Goal: Find specific page/section: Find specific page/section

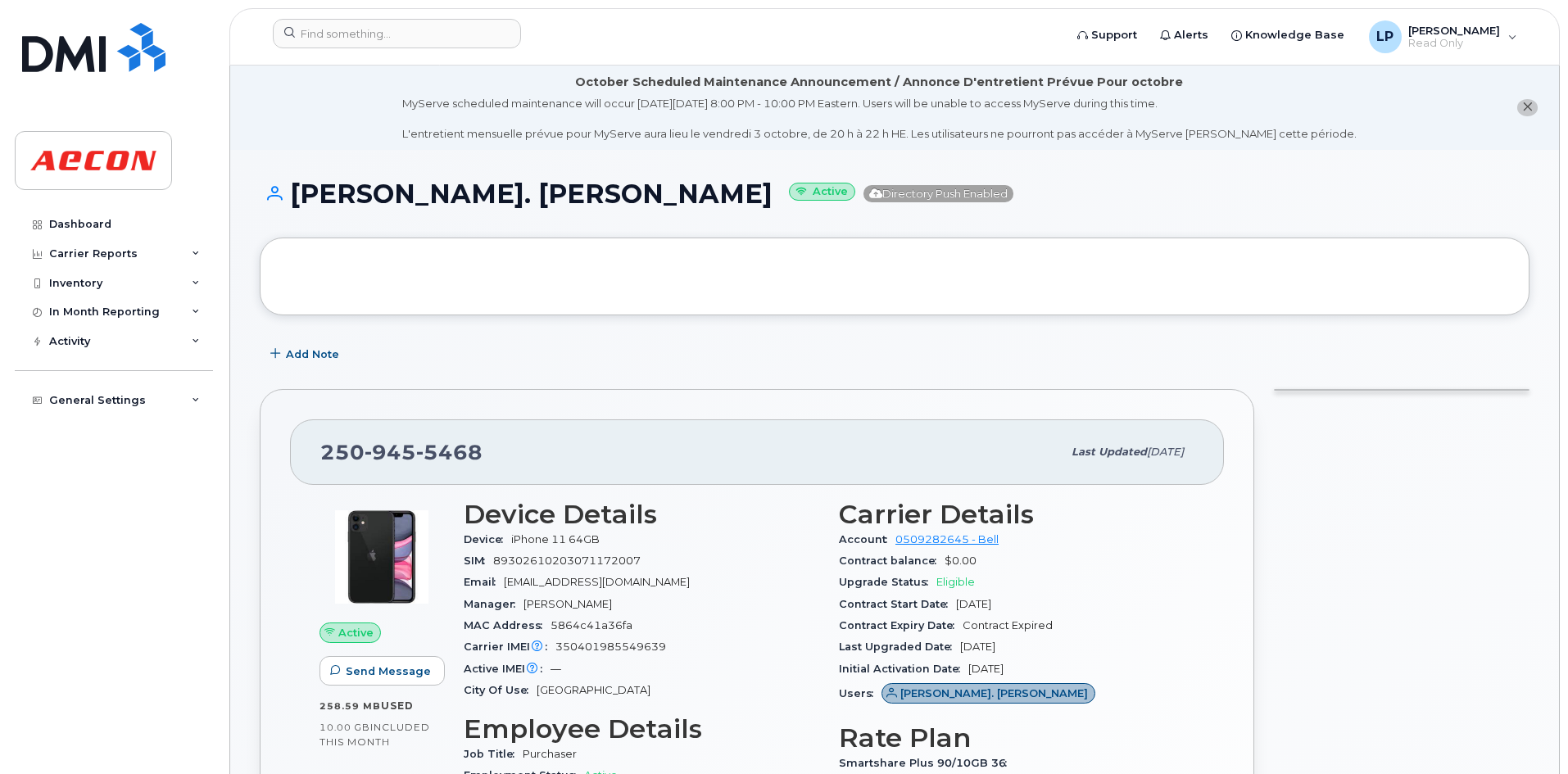
scroll to position [273, 0]
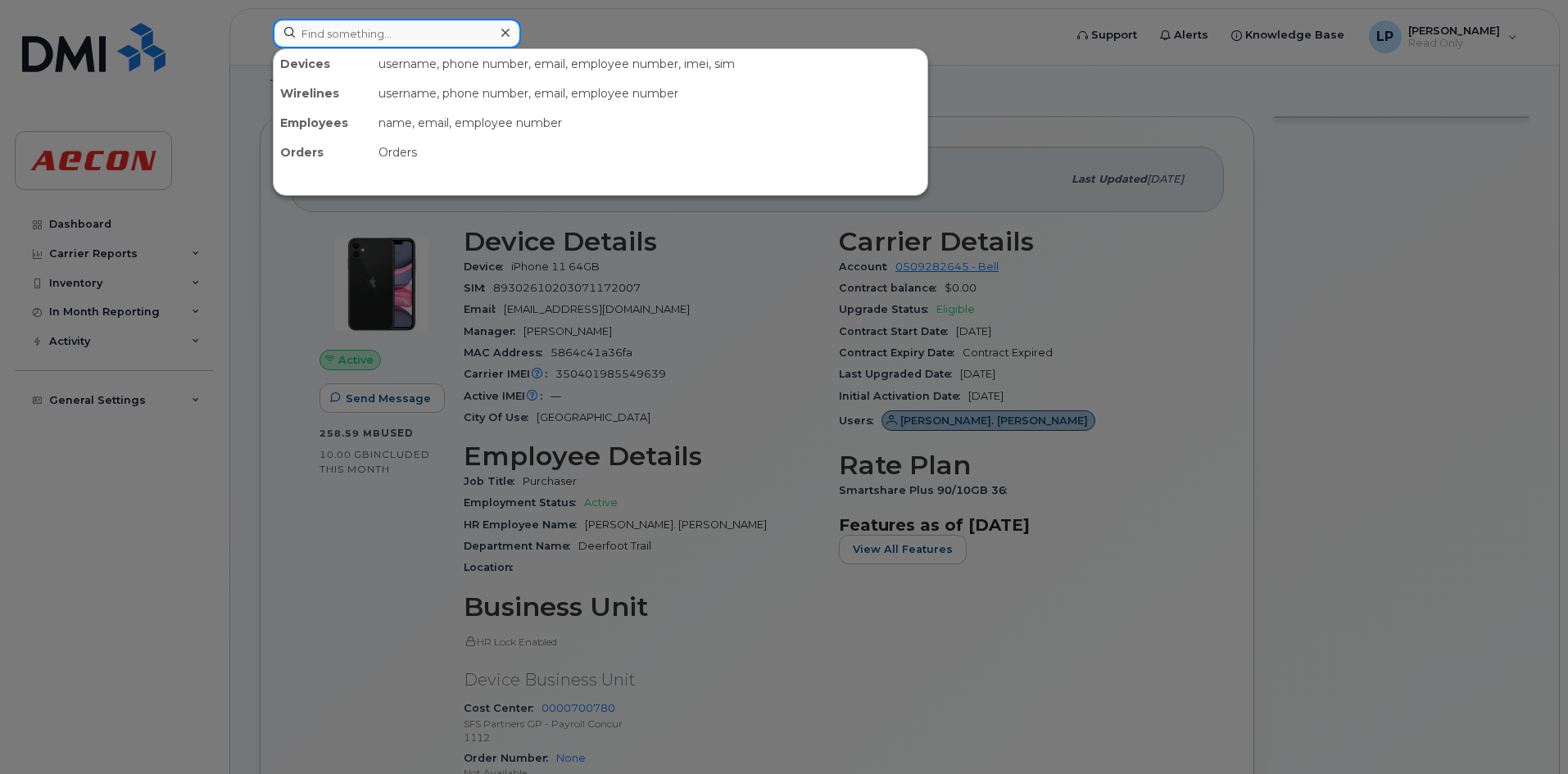
click at [379, 31] on input at bounding box center [397, 33] width 248 height 29
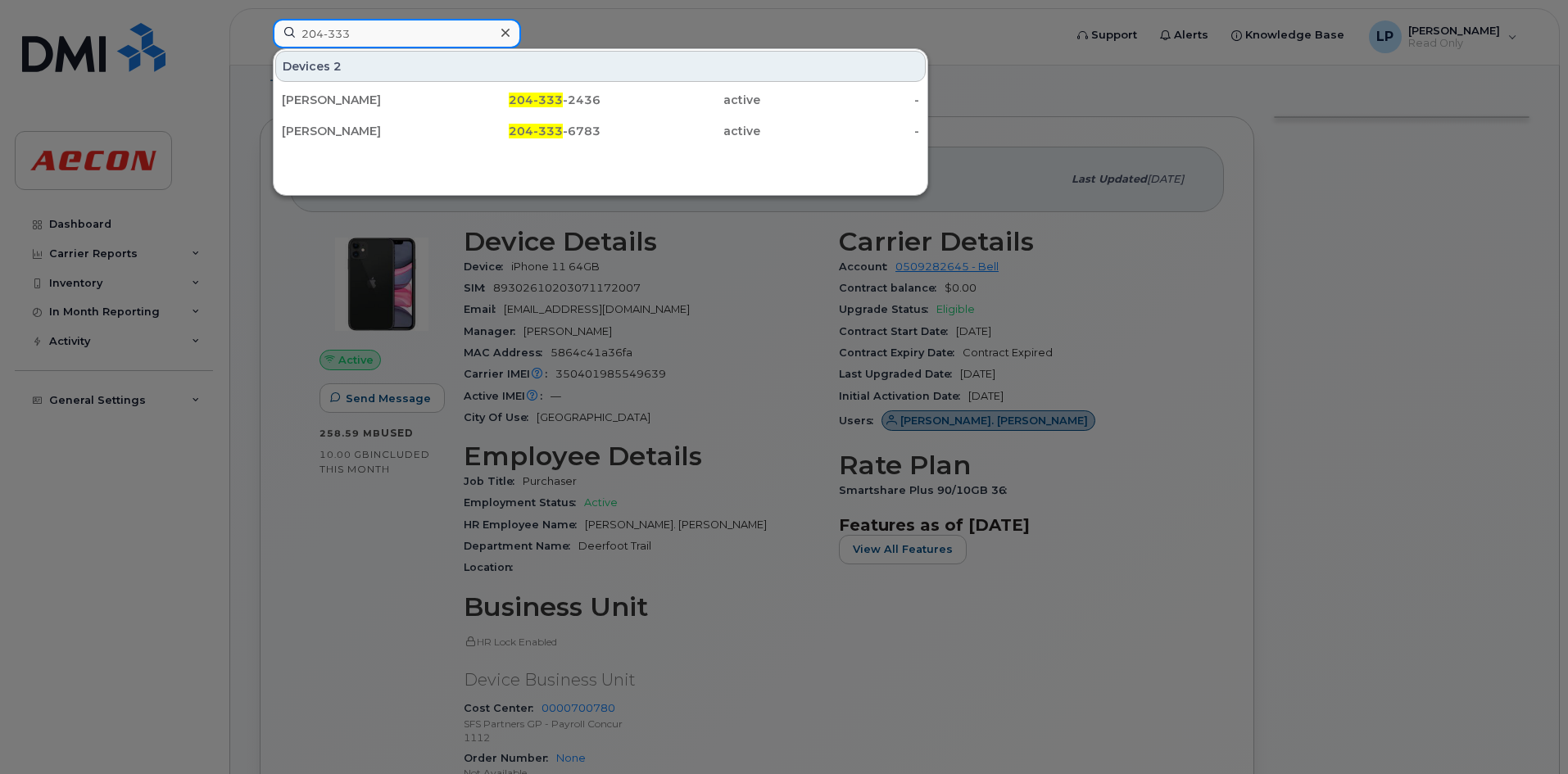
type input "204-333"
drag, startPoint x: 350, startPoint y: 122, endPoint x: 450, endPoint y: 290, distance: 195.5
click at [350, 122] on div "[PERSON_NAME]" at bounding box center [362, 131] width 160 height 29
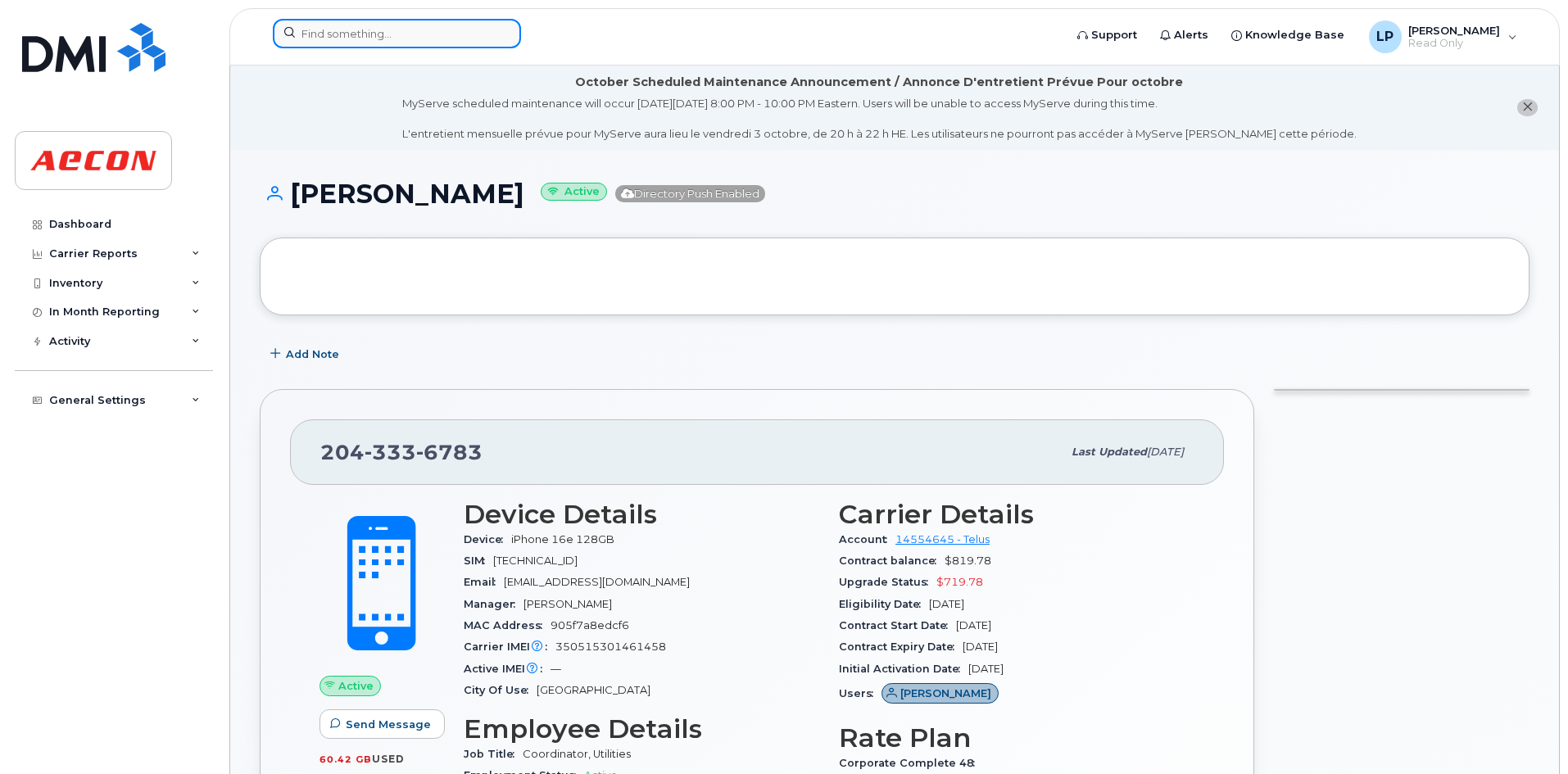
click at [323, 32] on input at bounding box center [397, 33] width 248 height 29
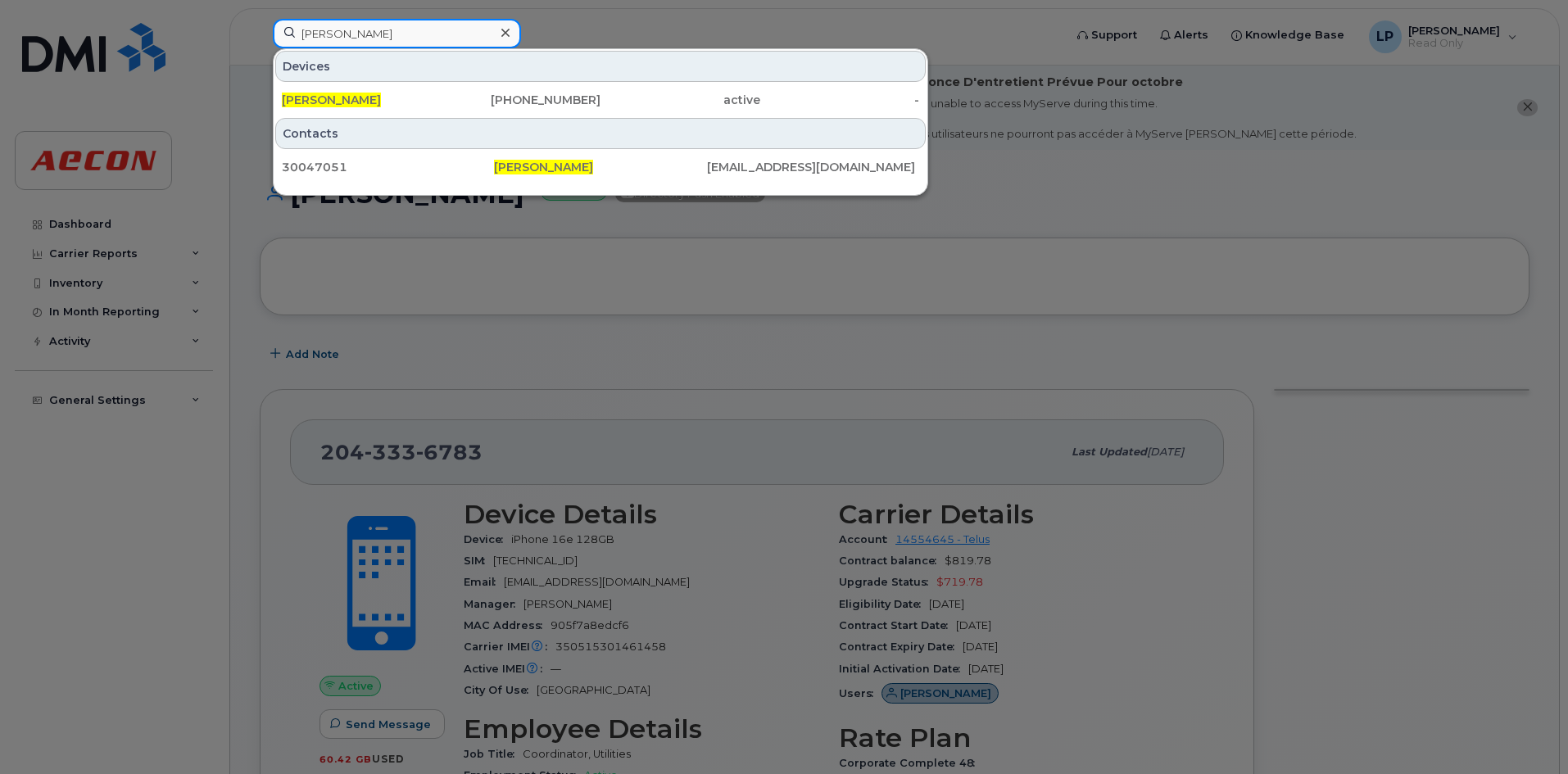
click at [390, 24] on input "[PERSON_NAME]" at bounding box center [397, 33] width 248 height 29
drag, startPoint x: 406, startPoint y: 30, endPoint x: 148, endPoint y: 47, distance: 258.6
click at [260, 47] on div "[PERSON_NAME] Devices [PERSON_NAME] [PHONE_NUMBER] active - Contacts 30047051 […" at bounding box center [662, 37] width 806 height 36
paste input "3689993195"
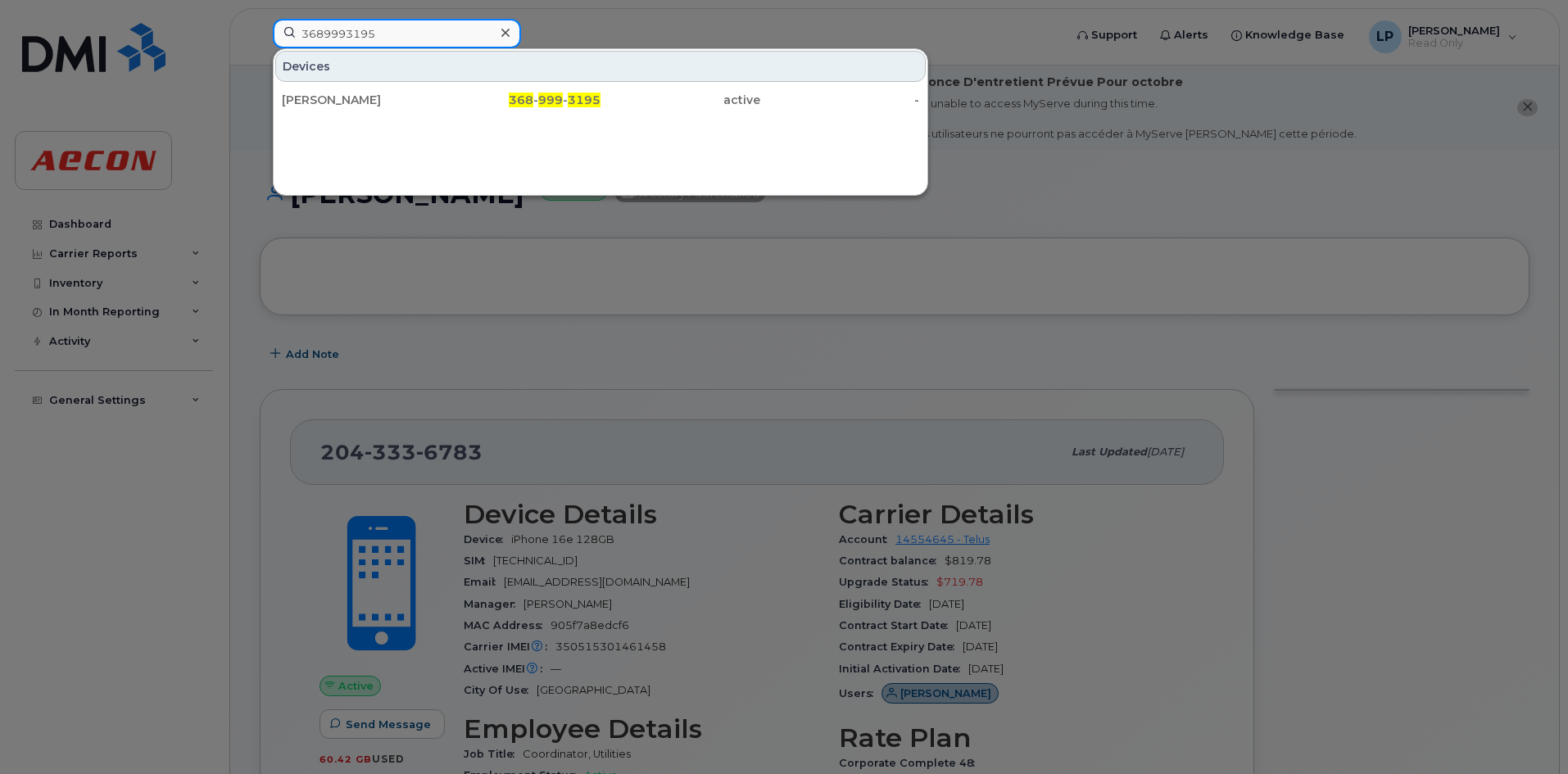
drag, startPoint x: 396, startPoint y: 32, endPoint x: 141, endPoint y: 67, distance: 257.4
click at [260, 55] on div "3689993195 Devices Tegan Evans 368 - 999 - 3195 active -" at bounding box center [662, 37] width 806 height 36
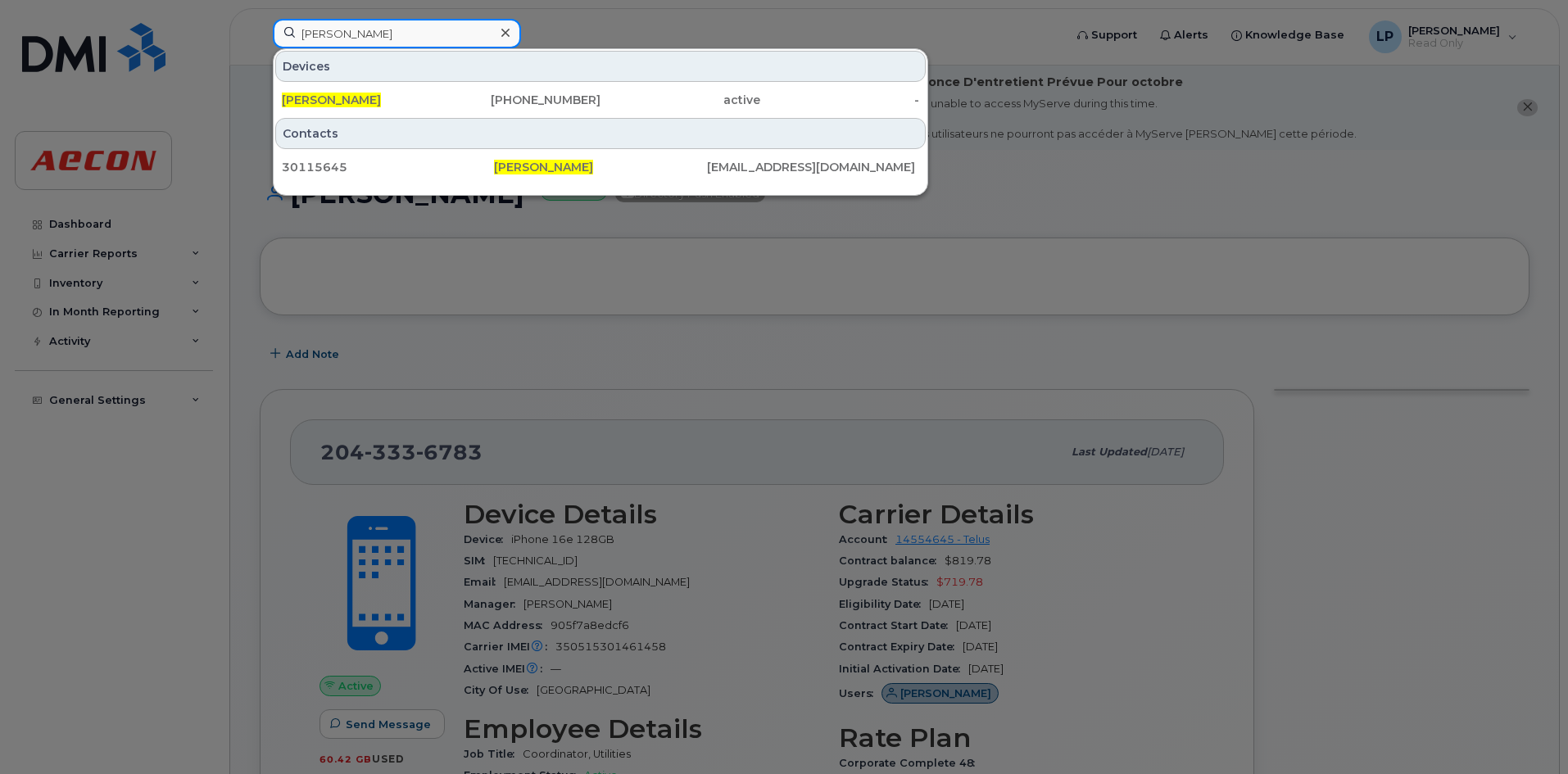
drag, startPoint x: 389, startPoint y: 34, endPoint x: 166, endPoint y: 57, distance: 224.2
click at [260, 55] on div "Tegan Evans Devices Tegan Evans 368-999-3195 active - Contacts 30115645 Tegan E…" at bounding box center [662, 37] width 806 height 36
paste input "3689959335"
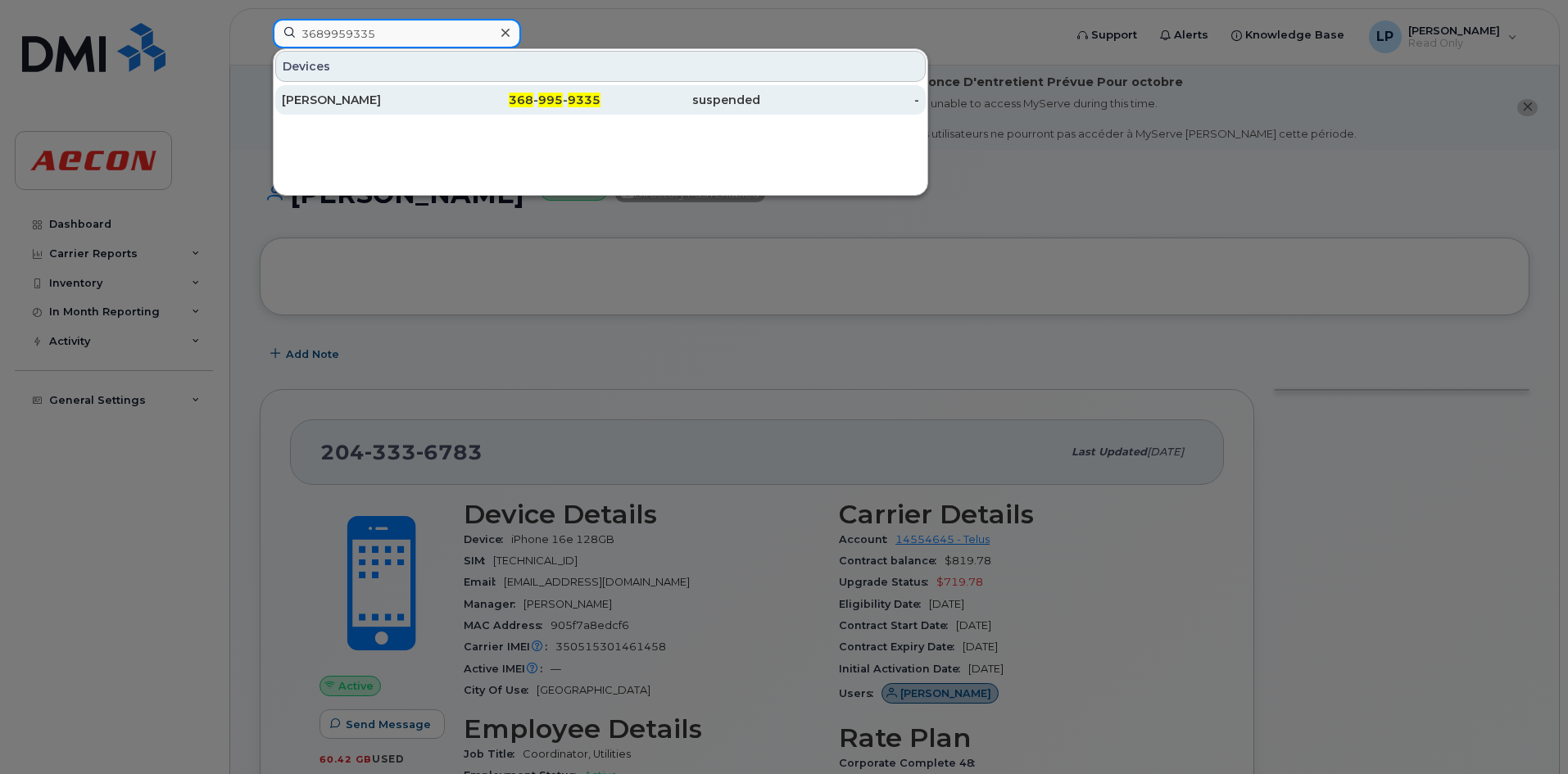
type input "3689959335"
click at [335, 110] on div "Hirenkumar Thakkar" at bounding box center [362, 99] width 160 height 29
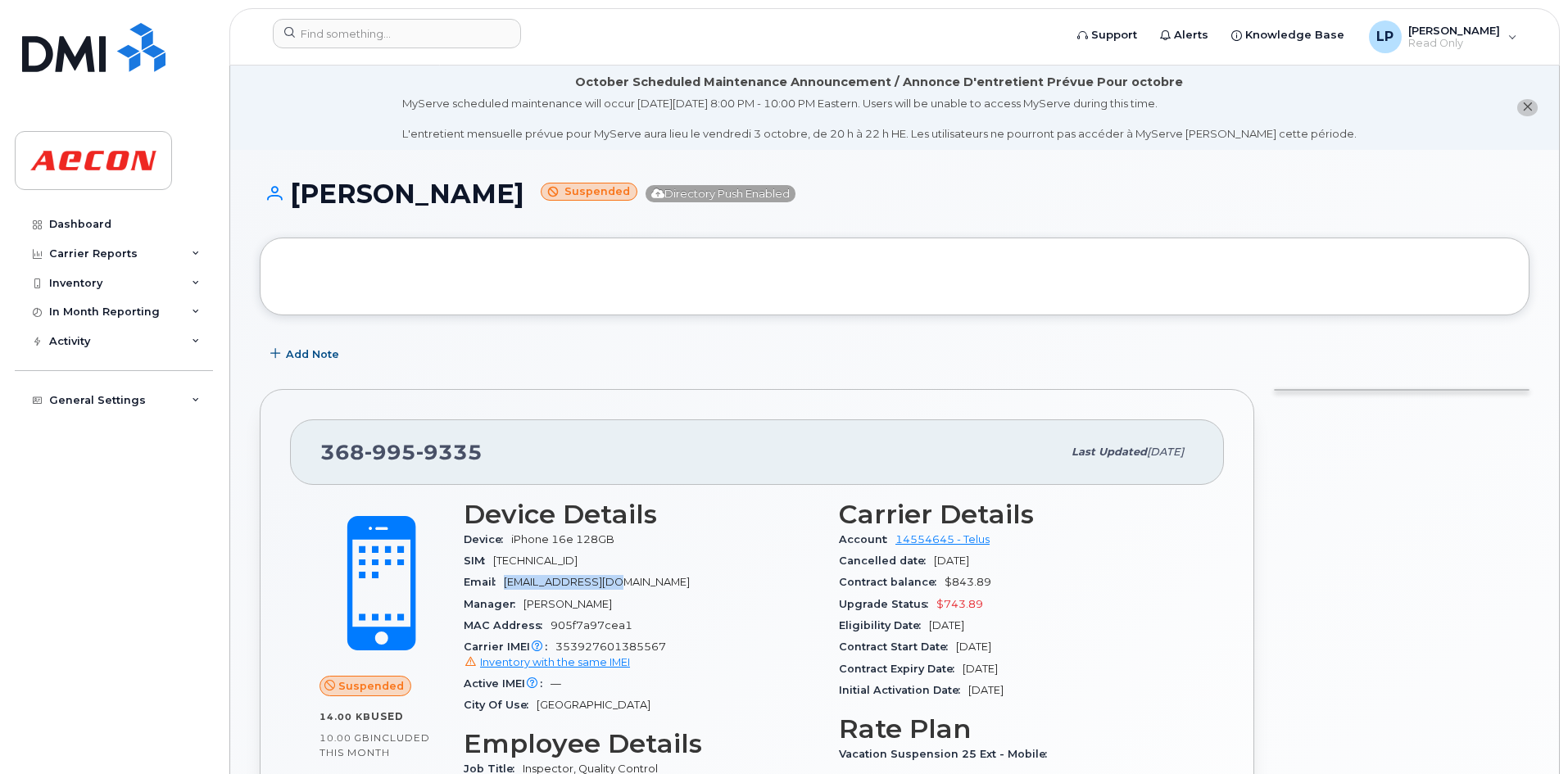
drag, startPoint x: 648, startPoint y: 582, endPoint x: 510, endPoint y: 584, distance: 138.0
click at [510, 584] on div "Email HTHAKKAR@AECON.COM" at bounding box center [641, 583] width 355 height 22
copy span "HTHAKKAR@AECON.COM"
click at [370, 37] on input at bounding box center [397, 33] width 248 height 29
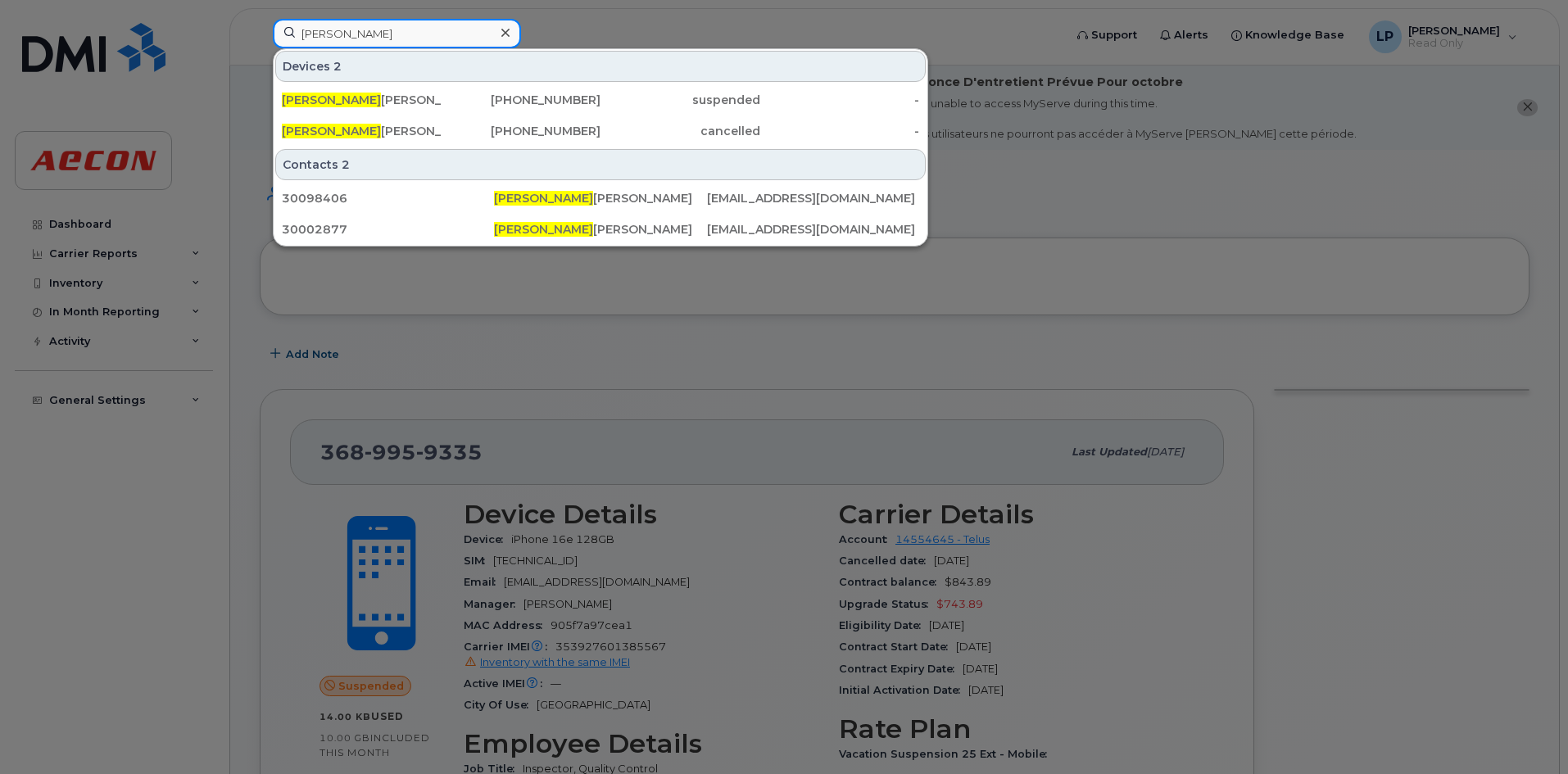
drag, startPoint x: 364, startPoint y: 29, endPoint x: 233, endPoint y: 41, distance: 131.5
click at [260, 41] on div "hiren Devices 2 Hiren kumar Thakkar 368-995-9335 suspended - Hiren Shah 780-232…" at bounding box center [662, 37] width 806 height 36
paste input "5872157157"
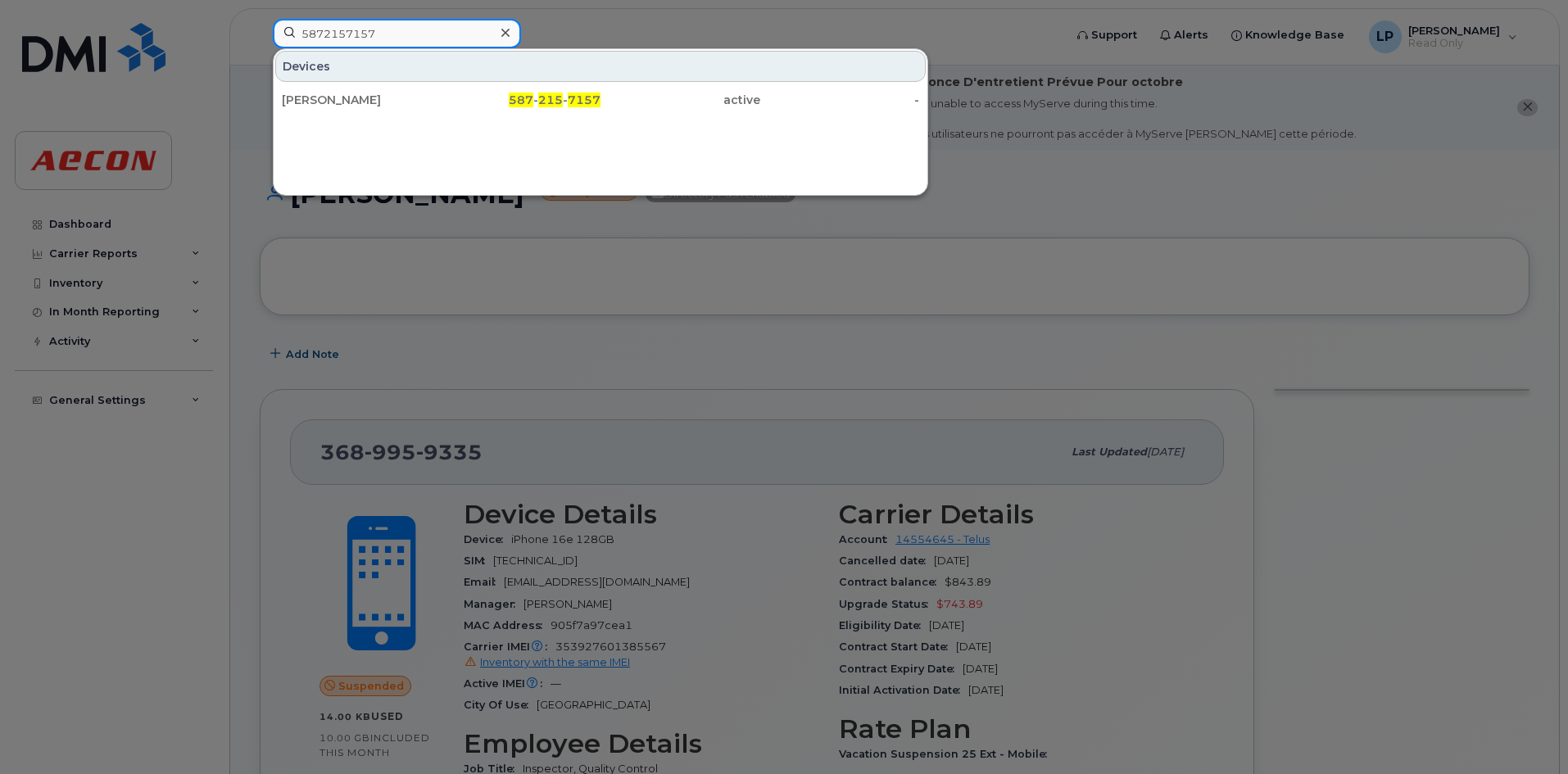
drag, startPoint x: 341, startPoint y: 39, endPoint x: 186, endPoint y: 44, distance: 155.1
click at [260, 44] on div "5872157157 Devices Oliver Friesen 587 - 215 - 7157 active -" at bounding box center [662, 37] width 806 height 36
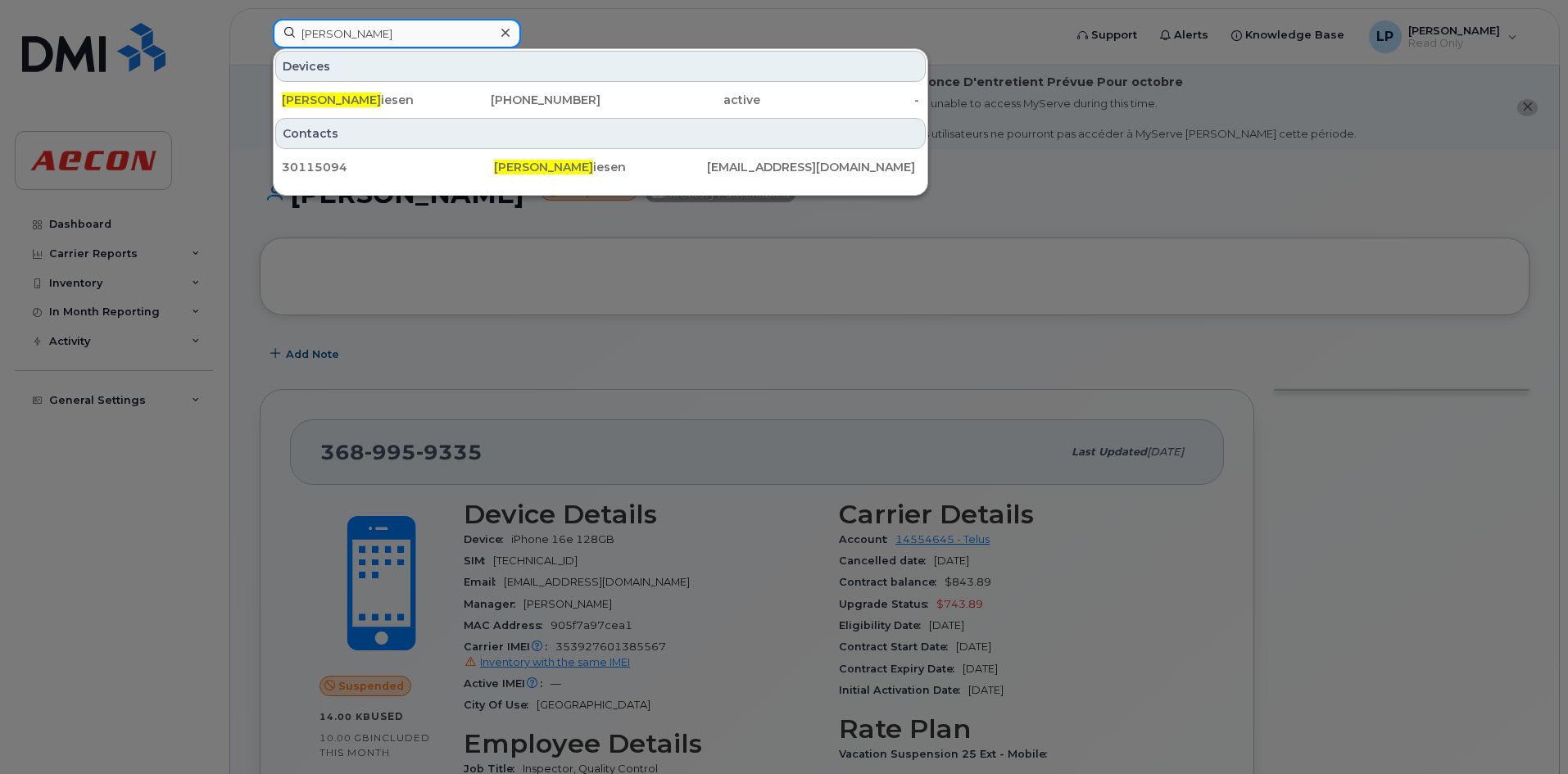
drag, startPoint x: 350, startPoint y: 41, endPoint x: 233, endPoint y: 46, distance: 117.1
click at [260, 46] on div "Oliver Fr Devices Oliver Fr iesen 587-215-7157 active - Contacts 30115094 Olive…" at bounding box center [662, 37] width 806 height 36
paste input "7786891404"
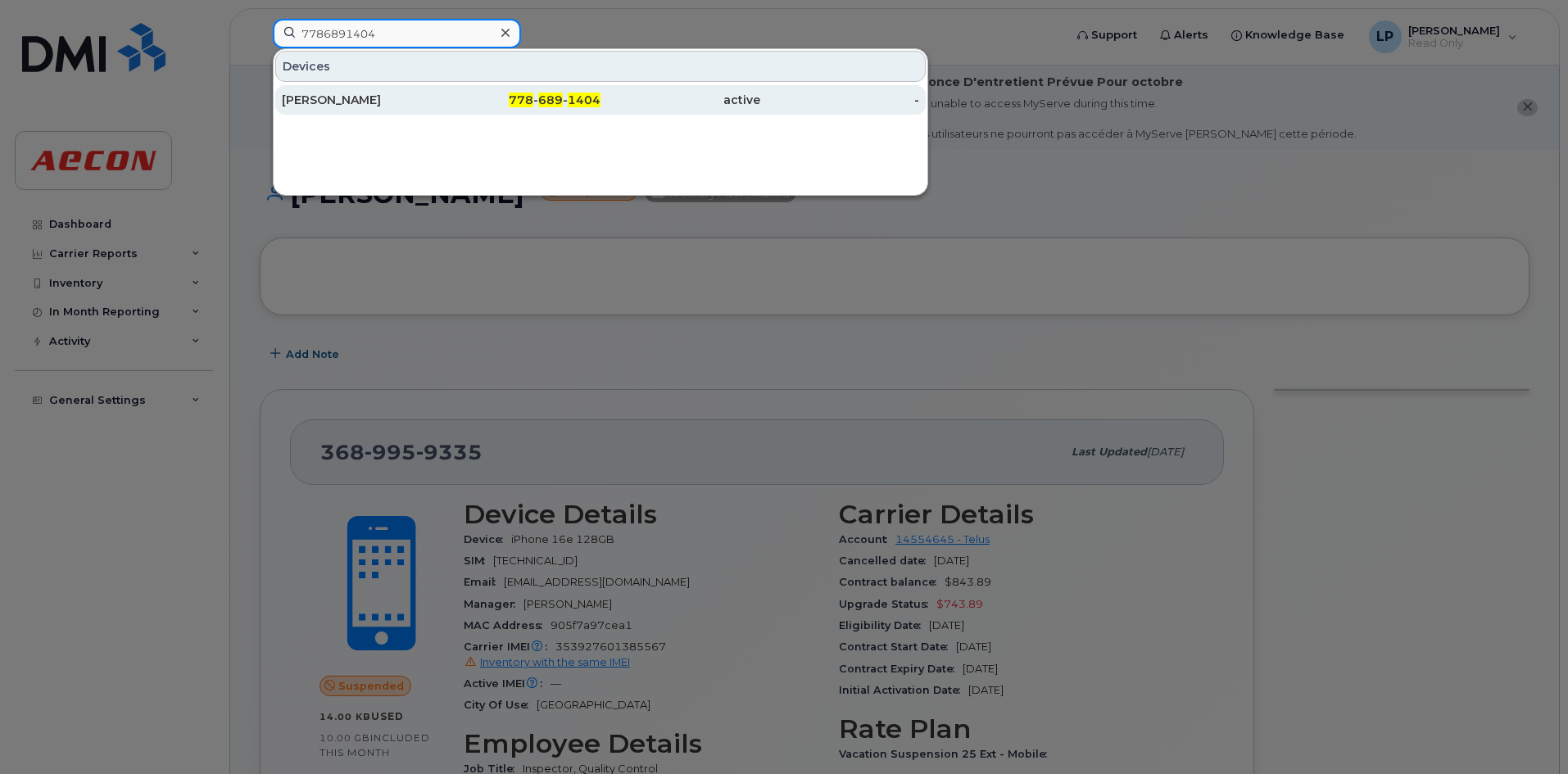
type input "7786891404"
click at [387, 102] on div "Ivan Bai" at bounding box center [362, 100] width 160 height 17
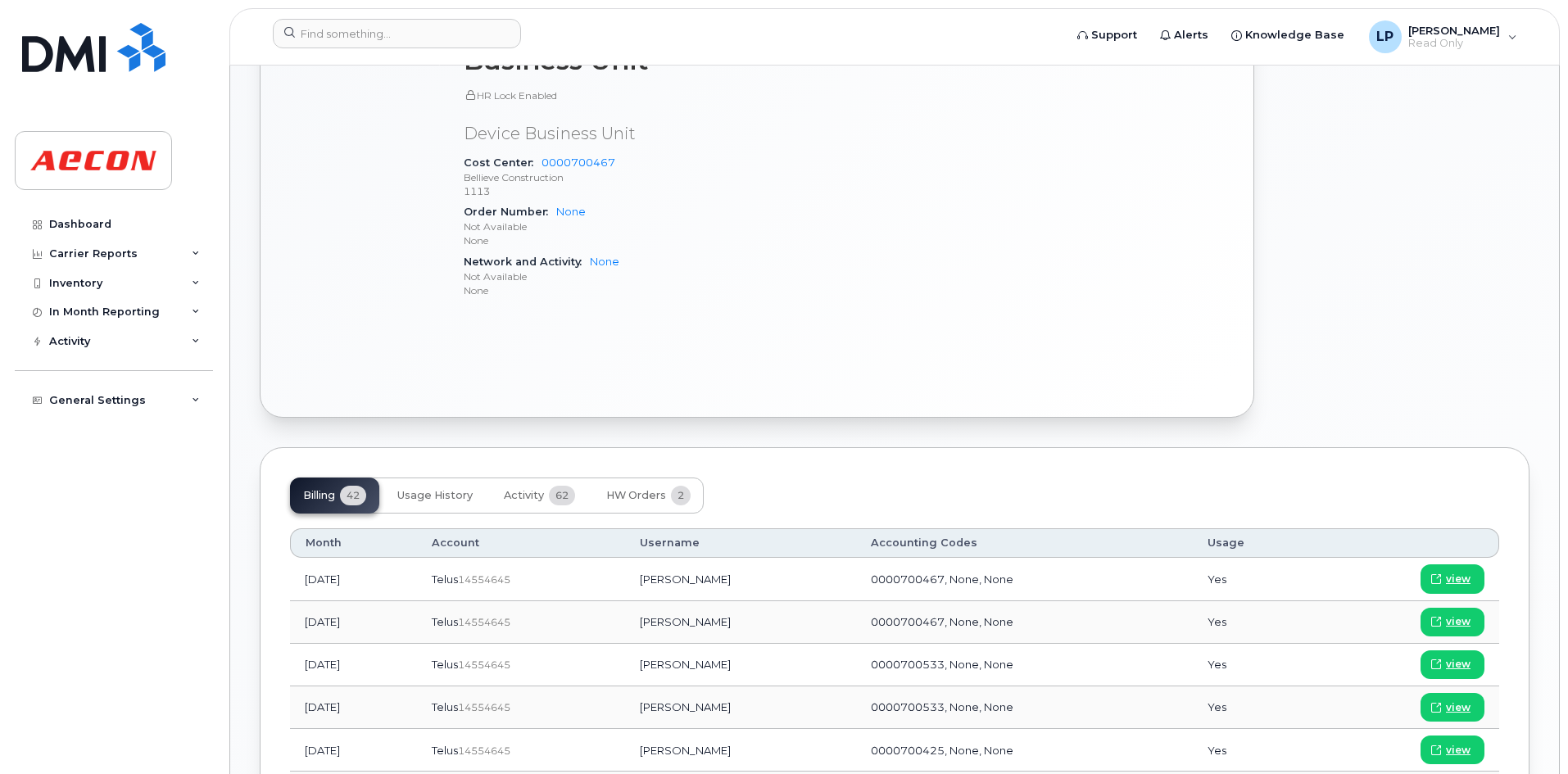
scroll to position [819, 0]
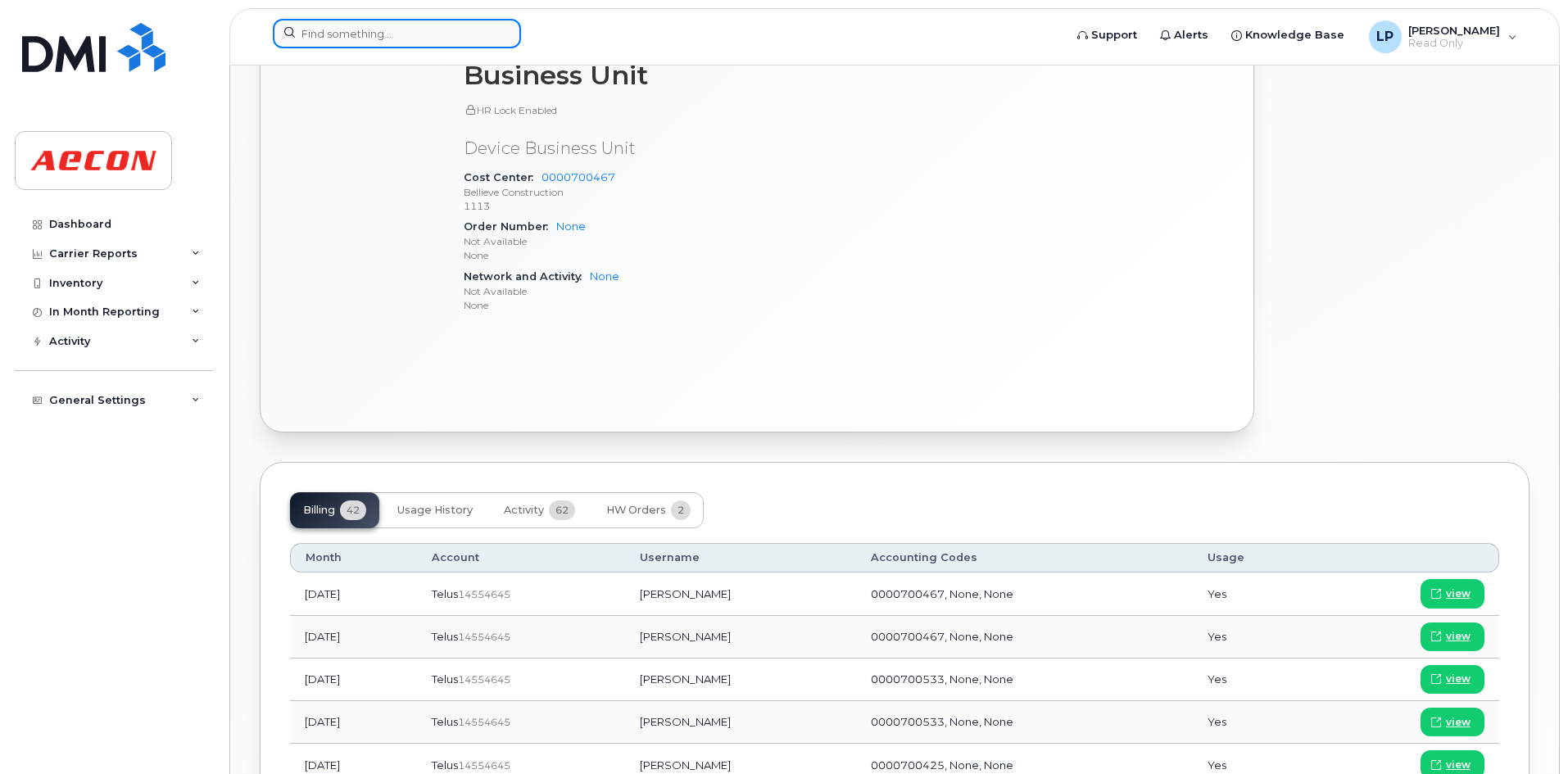
click at [346, 27] on input at bounding box center [397, 33] width 248 height 29
paste input "8257792942"
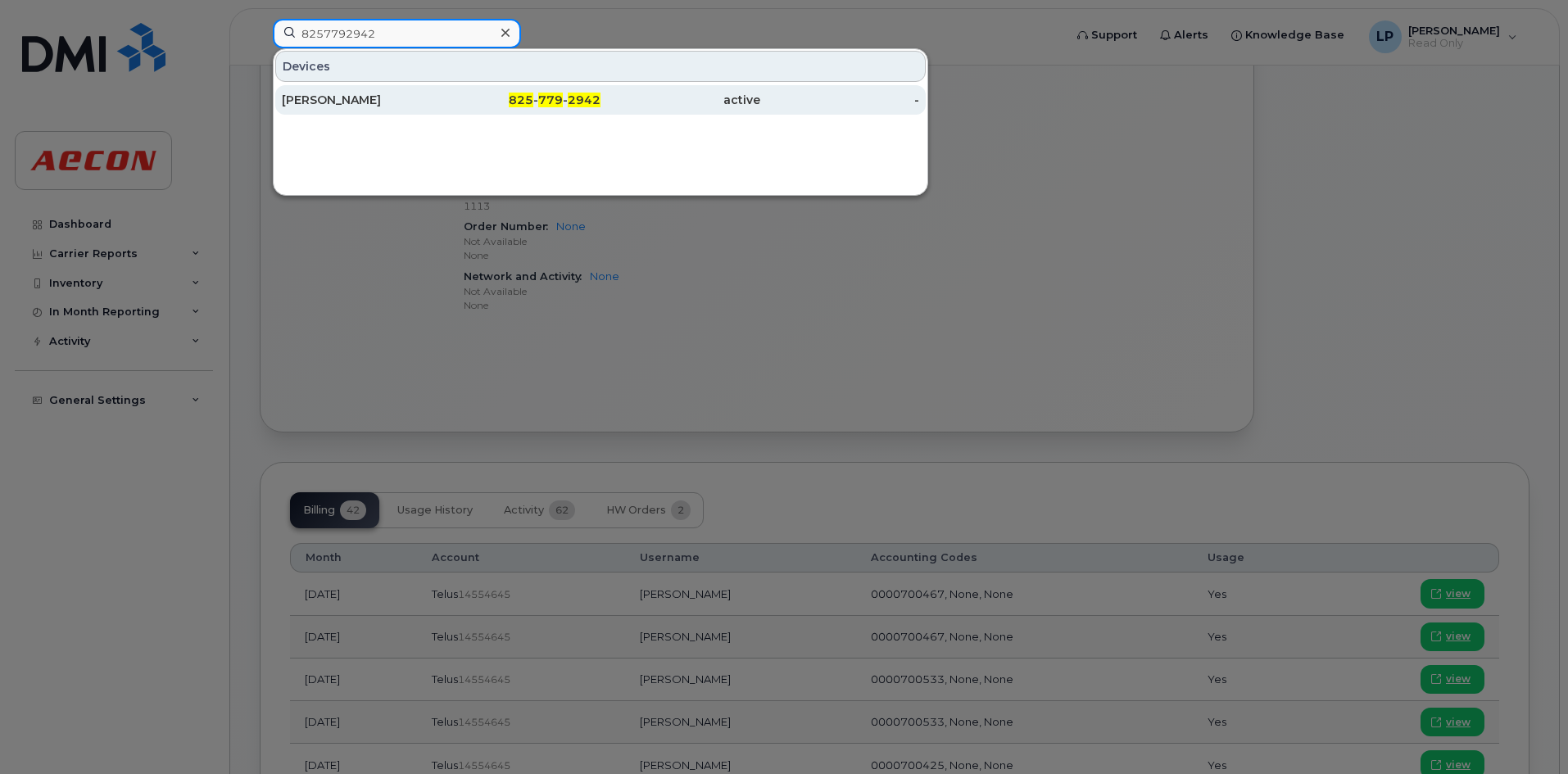
type input "8257792942"
click at [339, 100] on div "[PERSON_NAME]" at bounding box center [362, 100] width 160 height 17
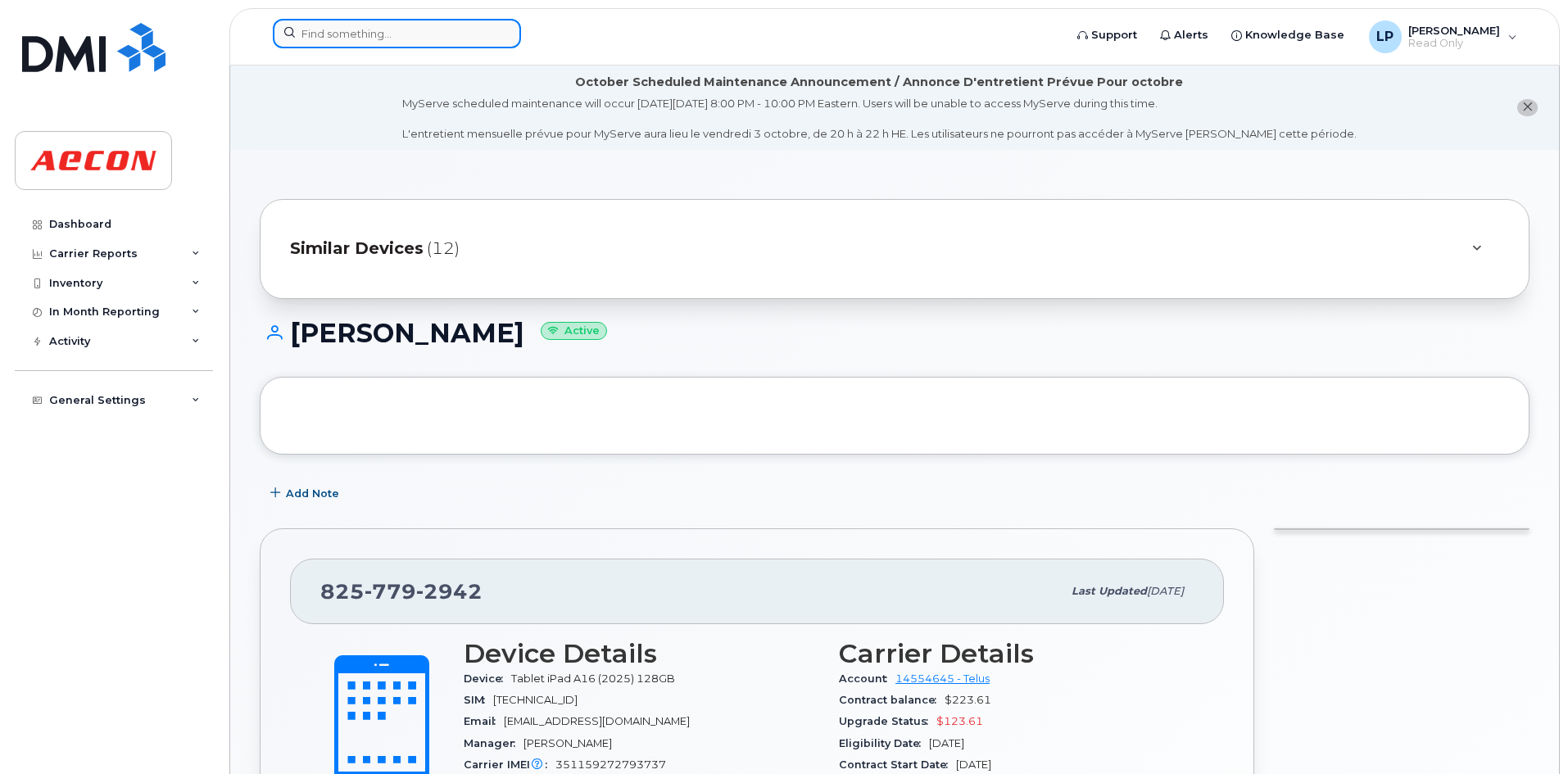
click at [344, 27] on input at bounding box center [397, 33] width 248 height 29
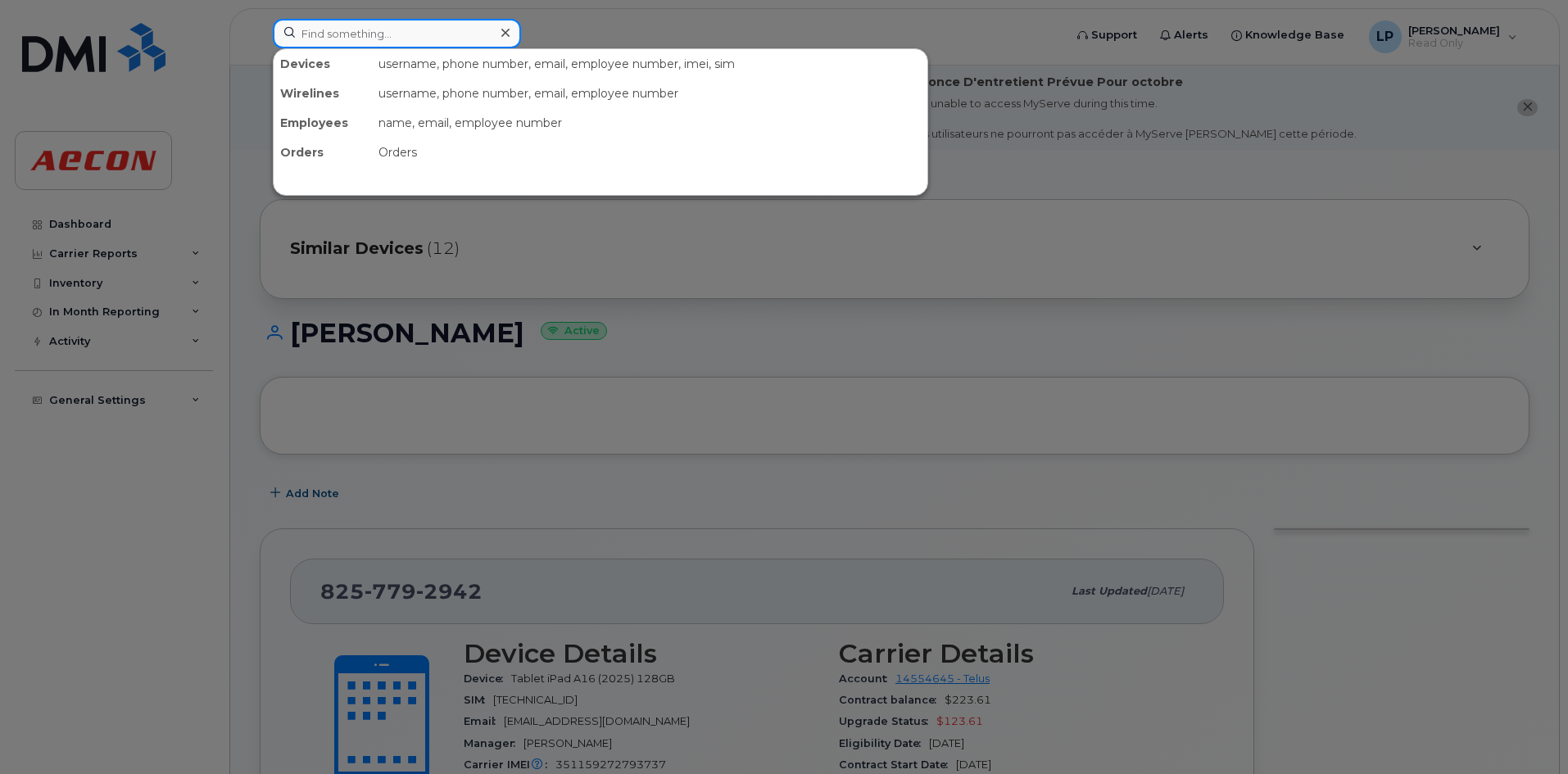
paste input "30039496"
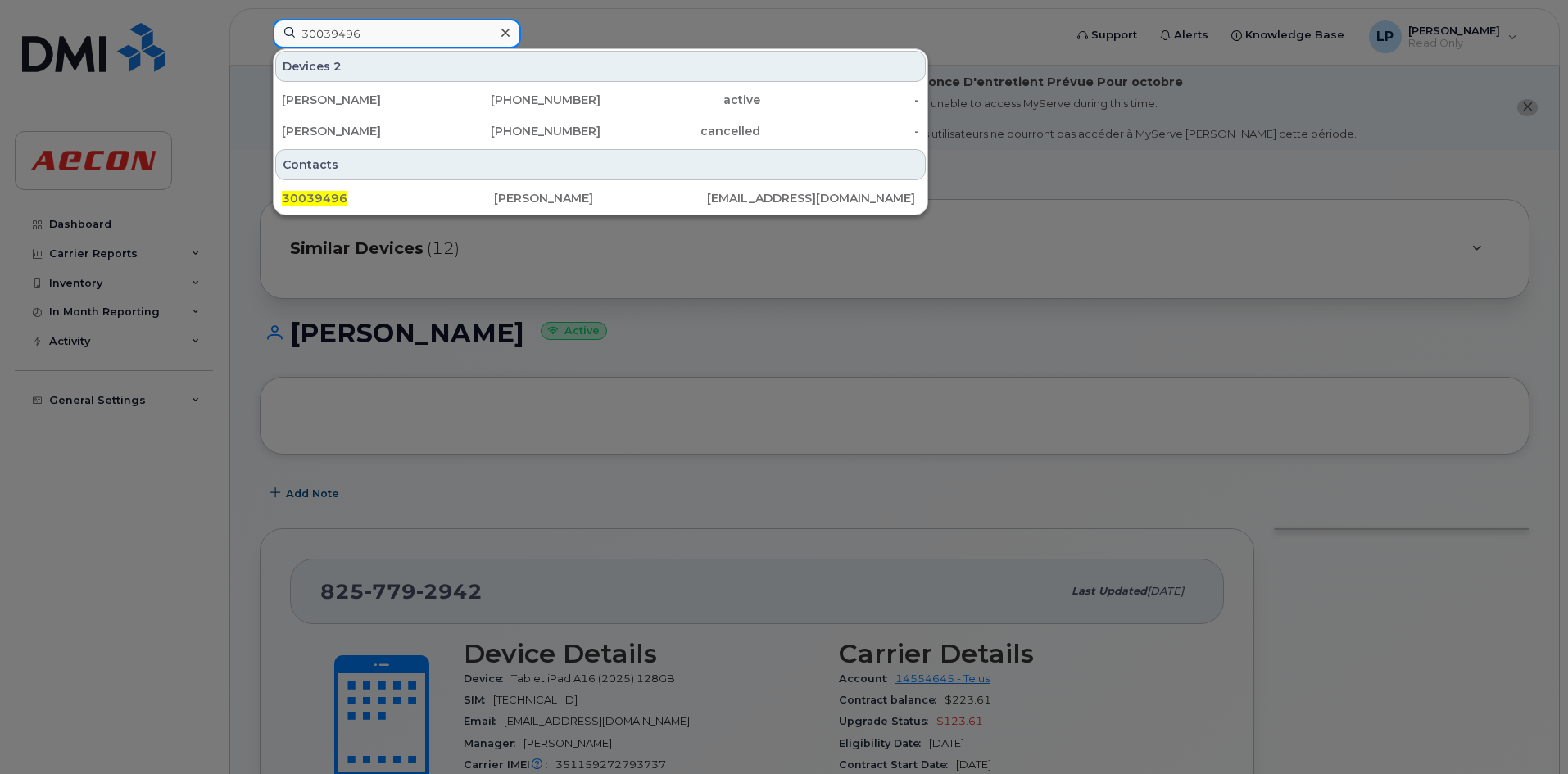
type input "30039496"
